Goal: Task Accomplishment & Management: Complete application form

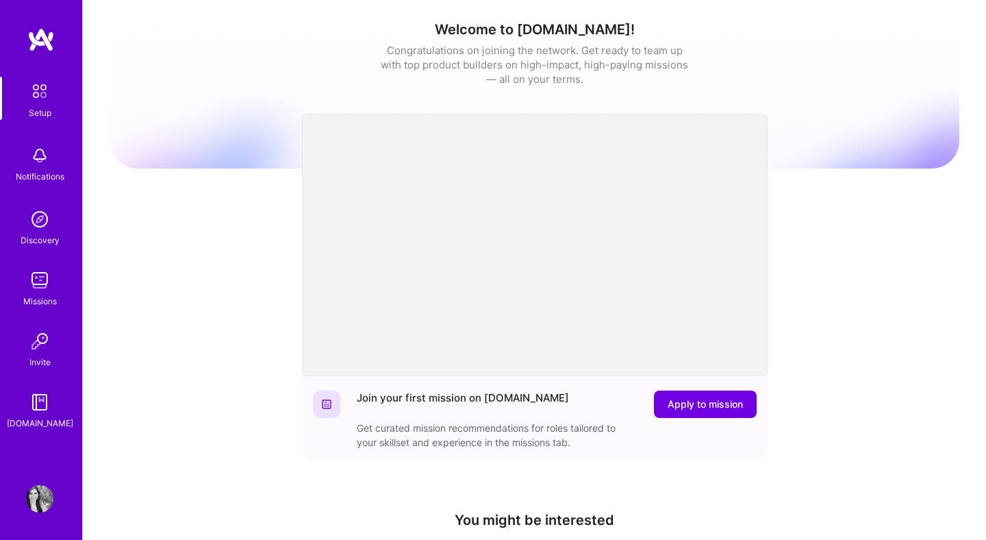
click at [27, 351] on img at bounding box center [39, 340] width 27 height 27
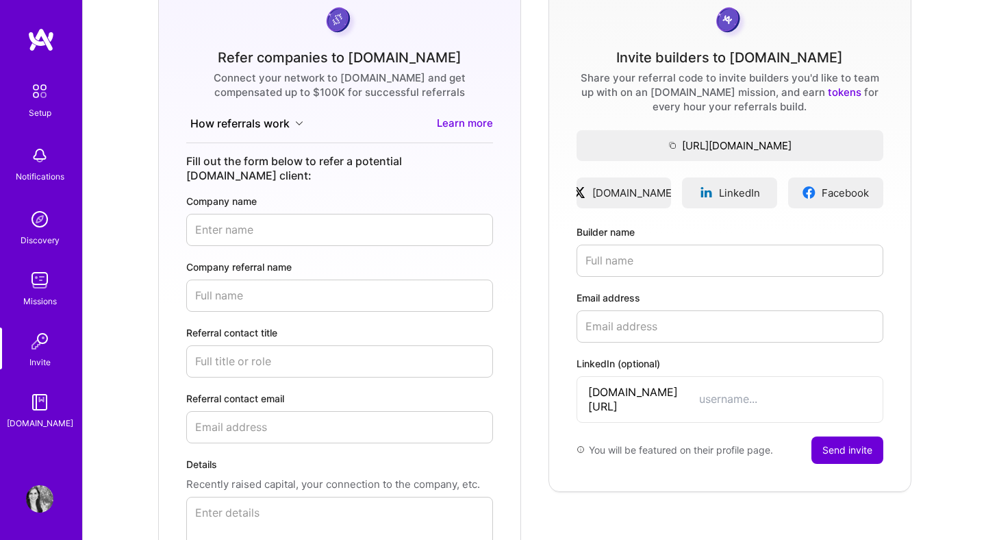
scroll to position [125, 0]
click at [670, 263] on input "Builder name" at bounding box center [730, 260] width 307 height 32
type input "[PERSON_NAME]"
paste input "[URL][DOMAIN_NAME]"
type input "[URL][DOMAIN_NAME]"
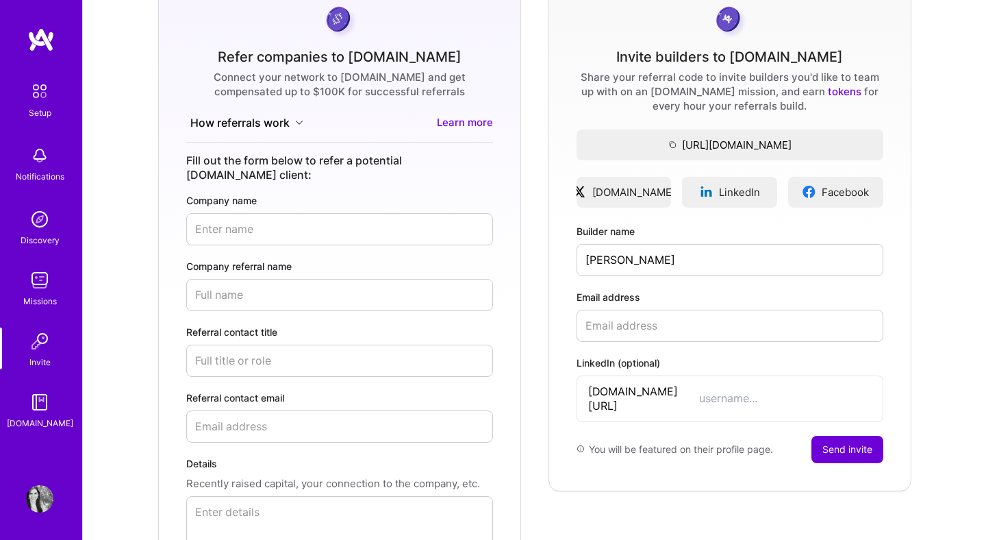
paste input "[URL][DOMAIN_NAME]"
type input "[URL][DOMAIN_NAME]"
click at [651, 395] on span "[DOMAIN_NAME][URL]" at bounding box center [643, 398] width 111 height 29
paste input "kamilaomarova"
type input "kamilaomarova"
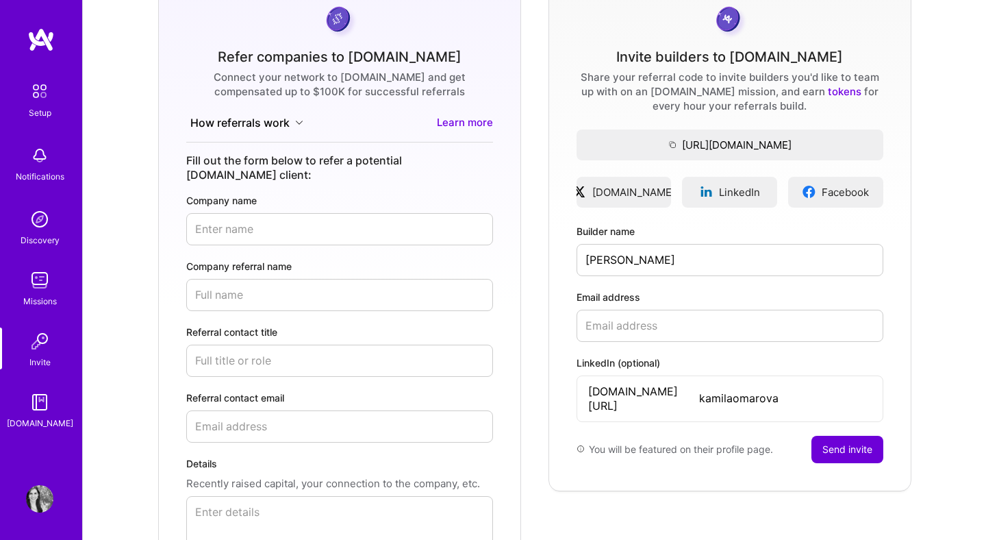
click at [660, 319] on input "Email address" at bounding box center [730, 326] width 307 height 32
paste input "[EMAIL_ADDRESS][DOMAIN_NAME]"
click at [849, 436] on button "Send invite" at bounding box center [848, 449] width 72 height 27
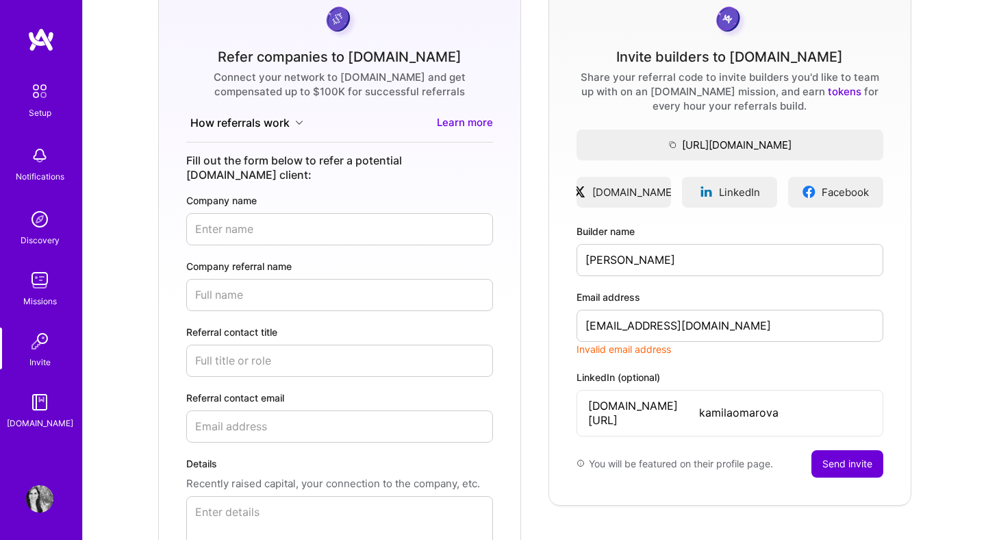
click at [612, 323] on input "[EMAIL_ADDRESS][DOMAIN_NAME]" at bounding box center [730, 326] width 307 height 32
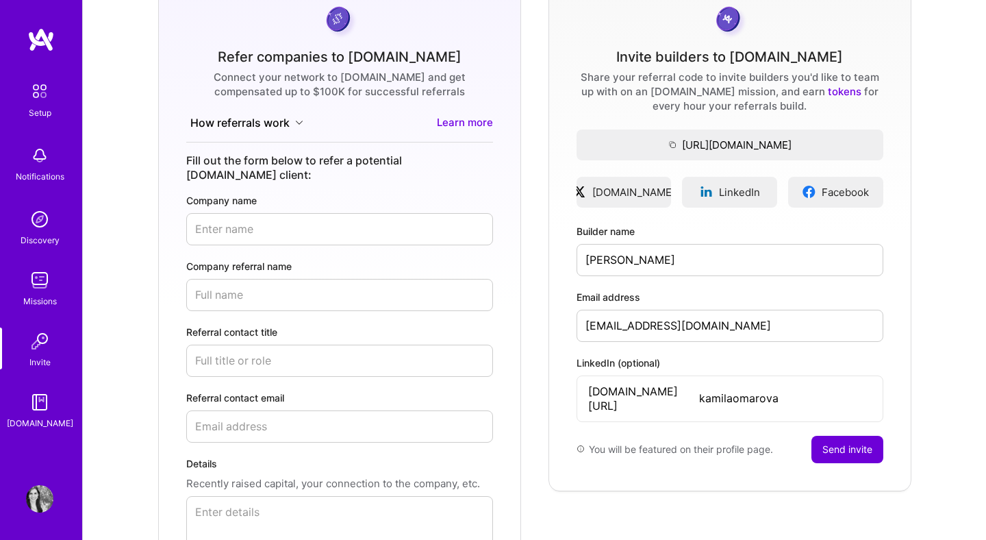
type input "[EMAIL_ADDRESS][DOMAIN_NAME]"
click at [936, 291] on div "Refer companies to [DOMAIN_NAME] Connect your network to [DOMAIN_NAME] and get …" at bounding box center [535, 306] width 882 height 662
click at [857, 437] on button "Send invite" at bounding box center [848, 449] width 72 height 27
